Goal: Find contact information: Find contact information

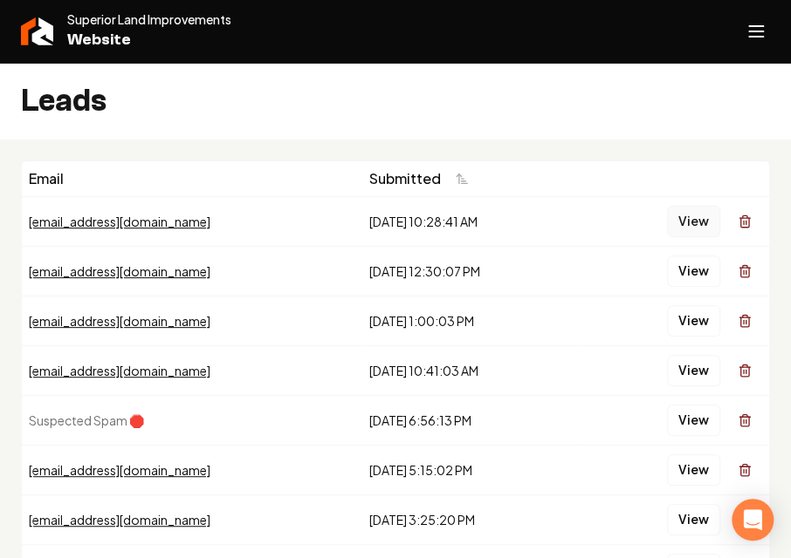
click at [684, 226] on button "View" at bounding box center [693, 221] width 53 height 31
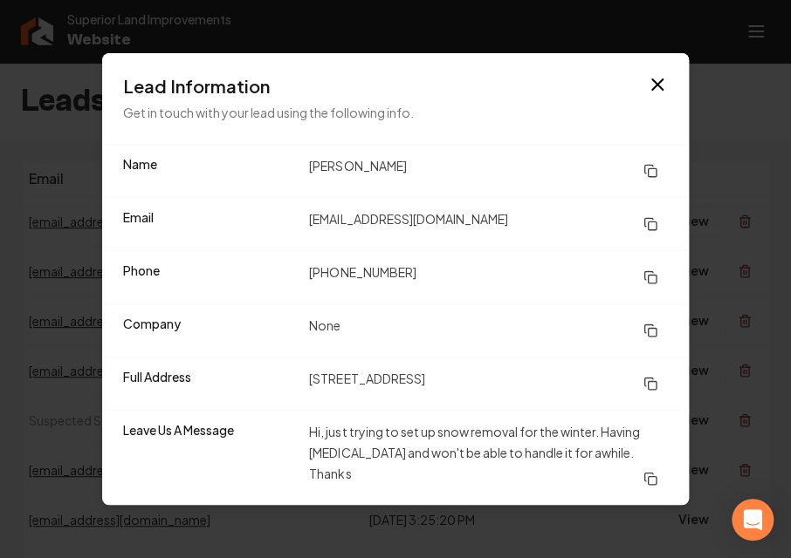
click at [323, 380] on dd "[STREET_ADDRESS]" at bounding box center [488, 383] width 359 height 31
drag, startPoint x: 399, startPoint y: 382, endPoint x: 269, endPoint y: 383, distance: 130.0
click at [269, 383] on div "Full Address [STREET_ADDRESS]" at bounding box center [395, 383] width 586 height 53
copy div "[STREET_ADDRESS]"
drag, startPoint x: 432, startPoint y: 269, endPoint x: 305, endPoint y: 284, distance: 128.3
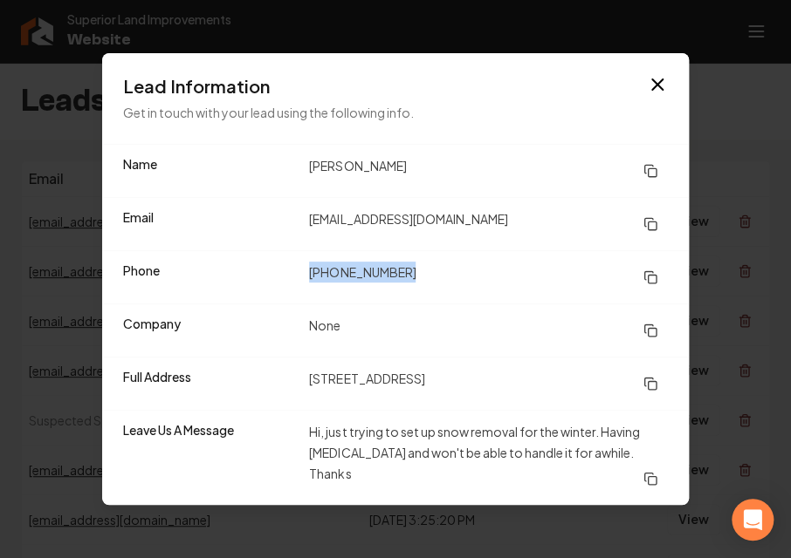
click at [305, 284] on div "Phone [PHONE_NUMBER]" at bounding box center [395, 276] width 586 height 53
copy dd "[PHONE_NUMBER]"
click at [408, 352] on div "Company None" at bounding box center [395, 330] width 586 height 53
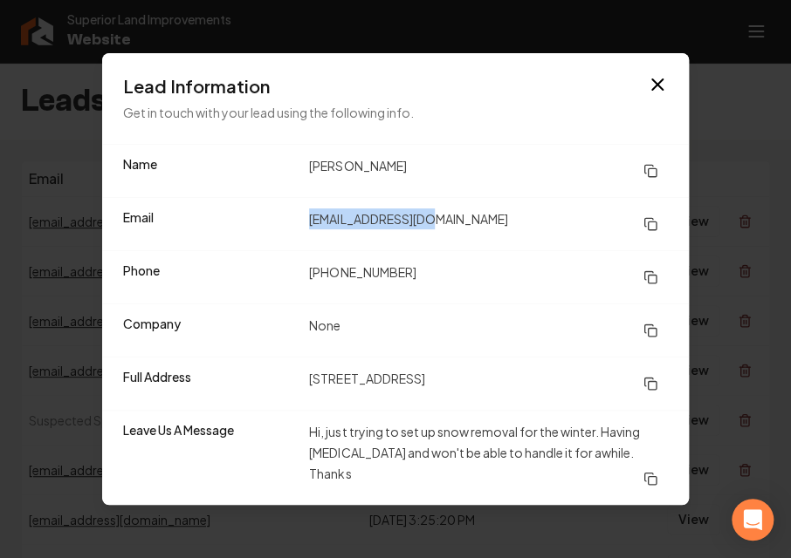
drag, startPoint x: 447, startPoint y: 215, endPoint x: 294, endPoint y: 229, distance: 153.4
click at [294, 229] on div "Email [EMAIL_ADDRESS][DOMAIN_NAME]" at bounding box center [395, 223] width 586 height 53
copy div "[EMAIL_ADDRESS][DOMAIN_NAME]"
click at [524, 188] on div "Name [PERSON_NAME]" at bounding box center [395, 171] width 586 height 52
drag, startPoint x: 387, startPoint y: 373, endPoint x: 305, endPoint y: 380, distance: 83.3
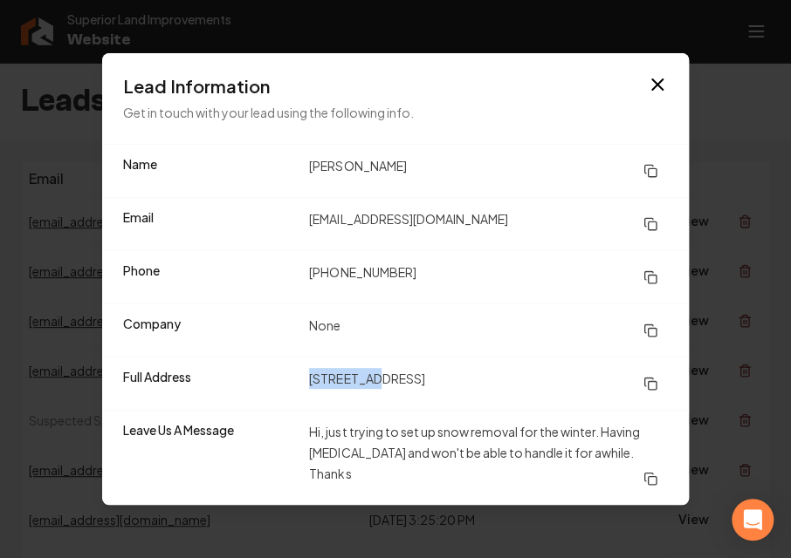
click at [305, 380] on div "Full Address [STREET_ADDRESS]" at bounding box center [395, 383] width 586 height 53
copy dd "[STREET_ADDRESS]"
